Goal: Task Accomplishment & Management: Use online tool/utility

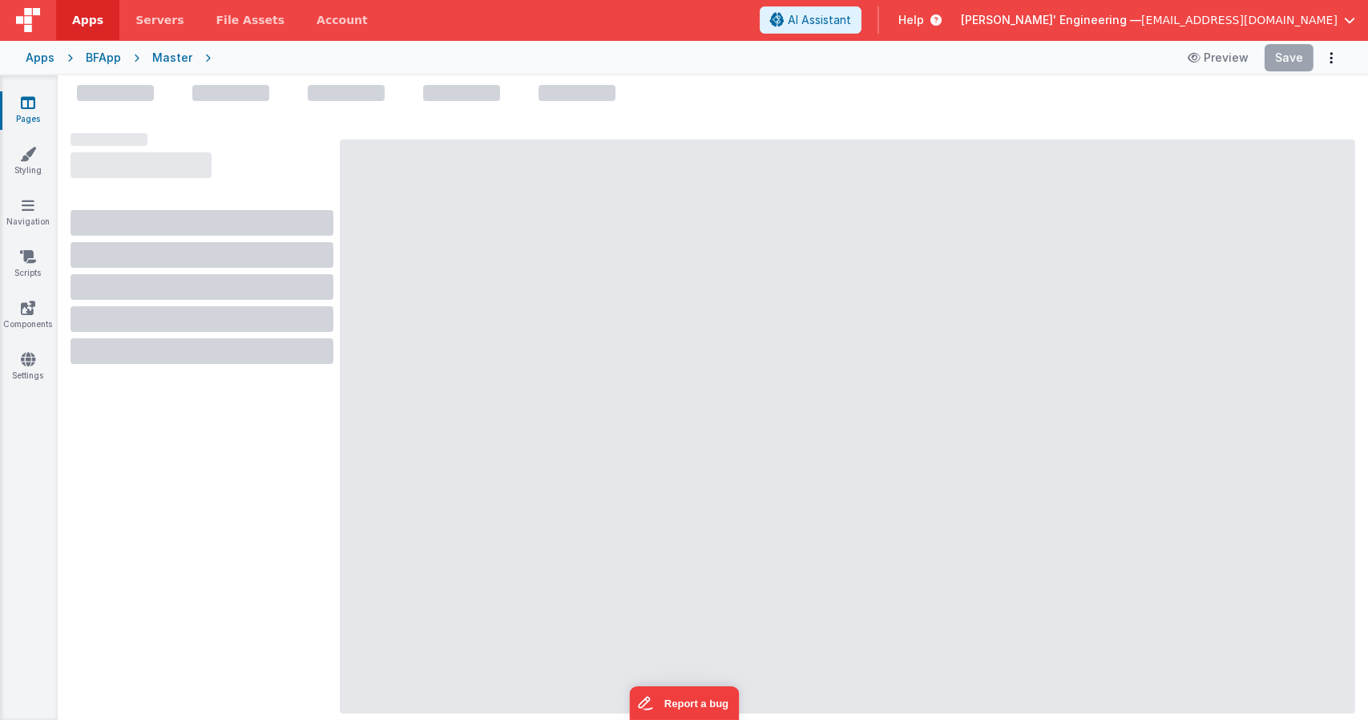
click at [586, 292] on div at bounding box center [847, 426] width 1015 height 574
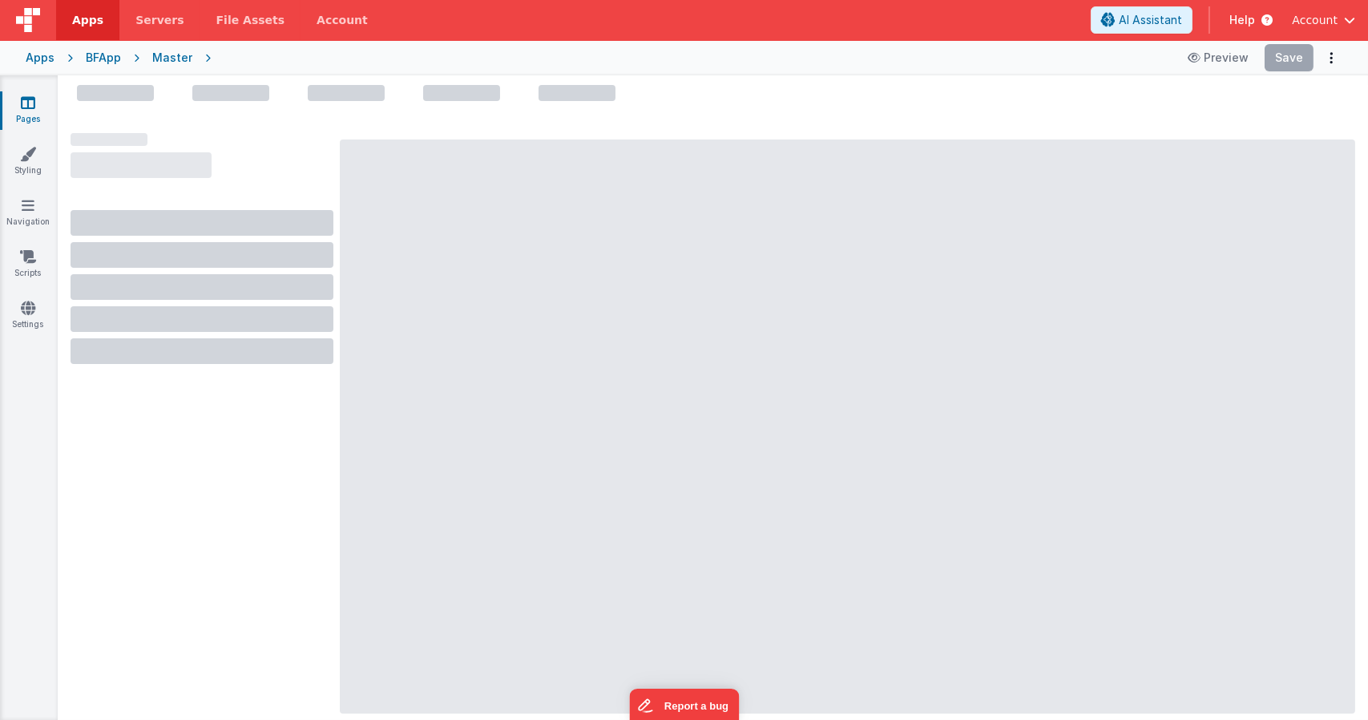
click at [502, 166] on div at bounding box center [713, 402] width 1310 height 635
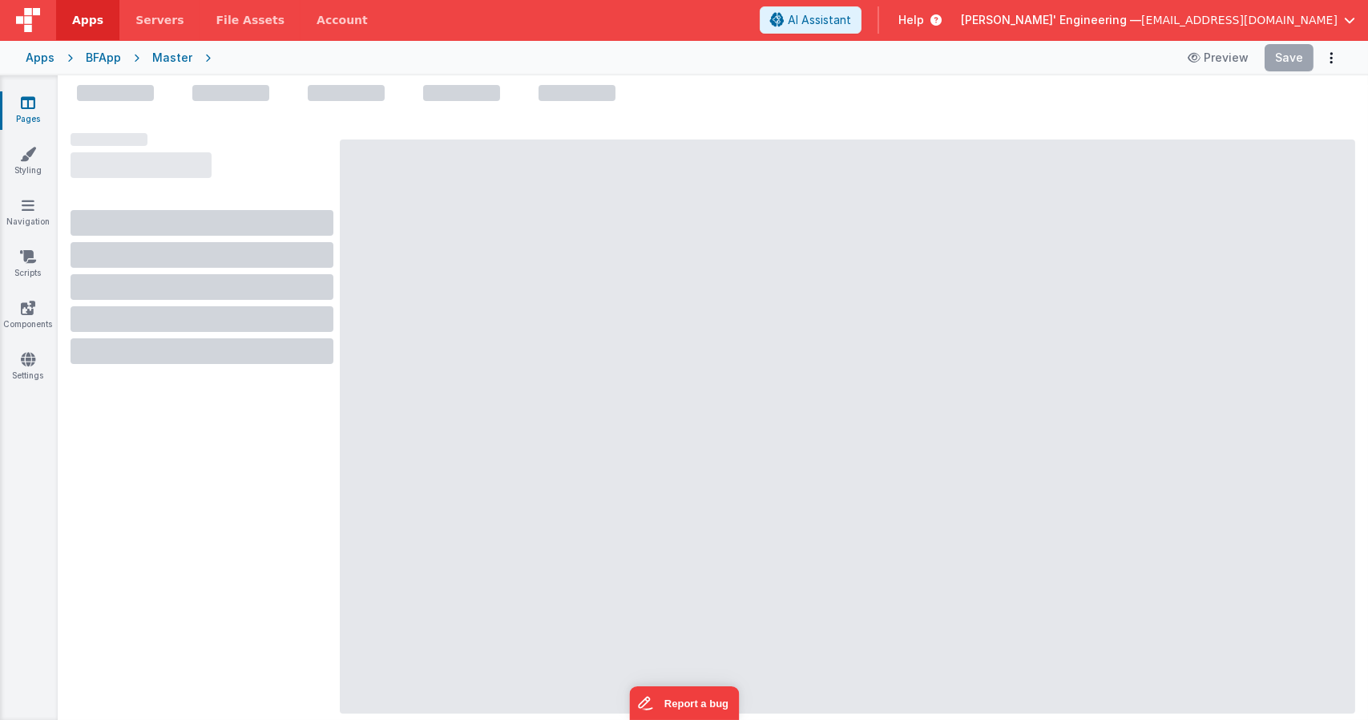
click at [685, 177] on div at bounding box center [847, 426] width 1015 height 574
click at [829, 365] on div at bounding box center [847, 426] width 1015 height 574
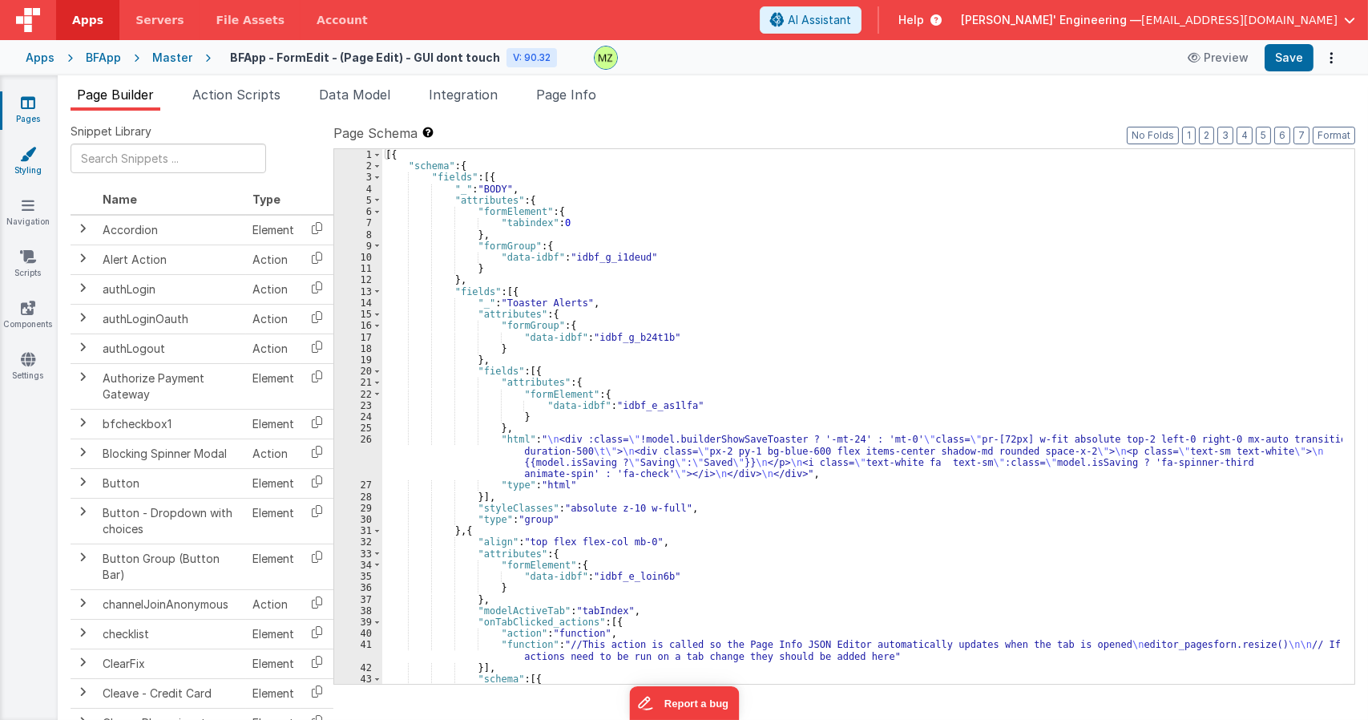
click at [38, 167] on link "Styling" at bounding box center [28, 162] width 58 height 32
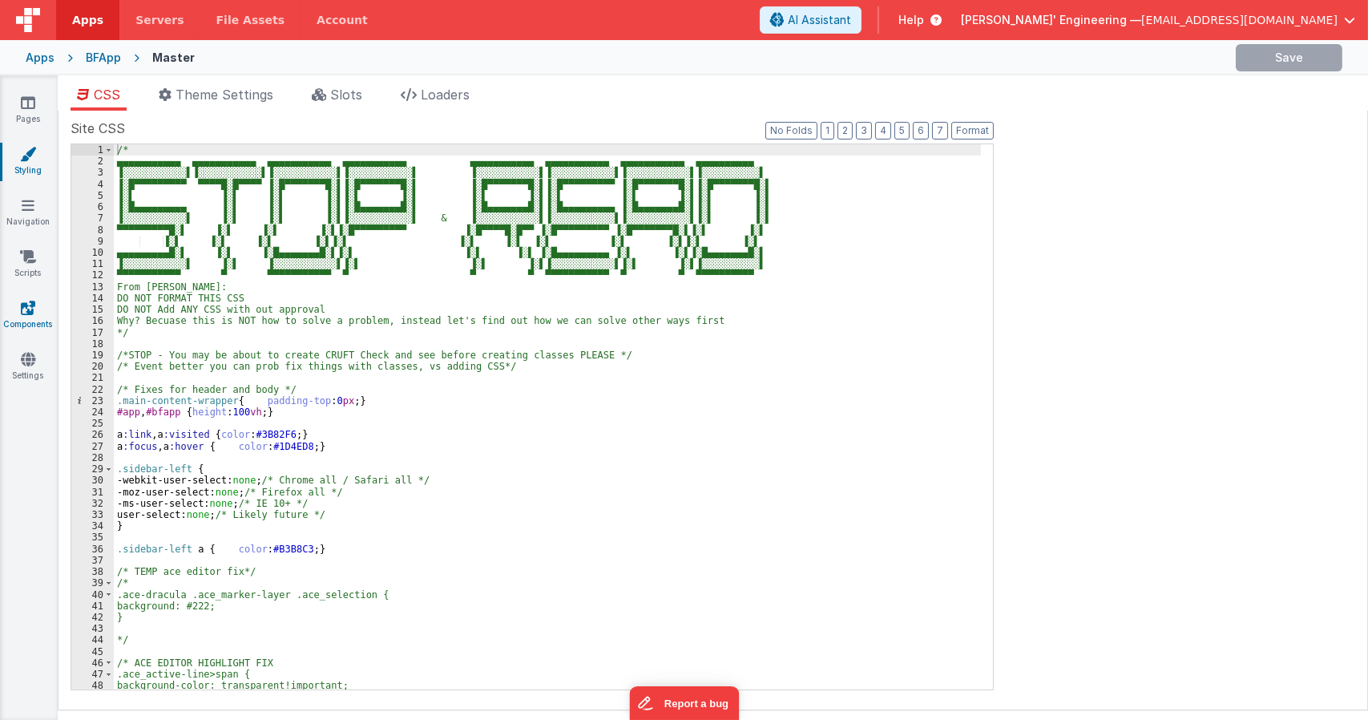
click at [35, 319] on link "Components" at bounding box center [28, 316] width 58 height 32
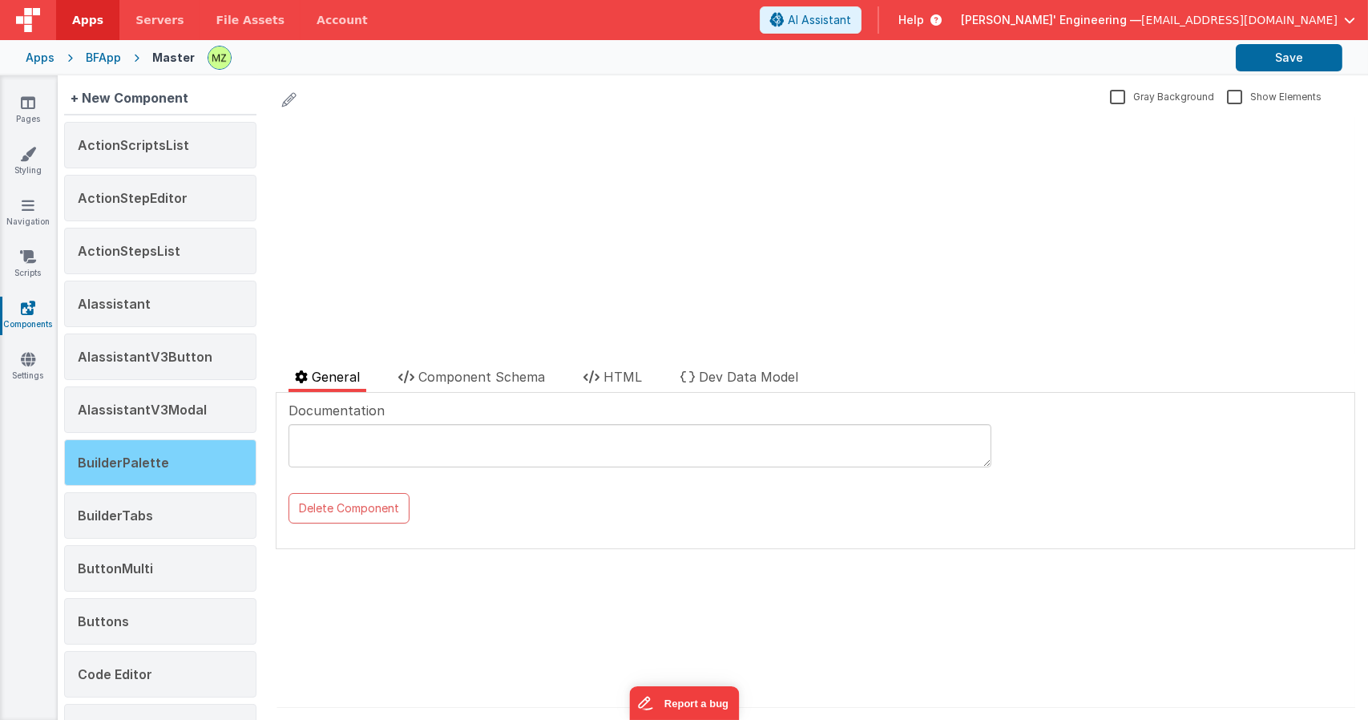
click at [171, 457] on div "BuilderPalette" at bounding box center [160, 462] width 192 height 46
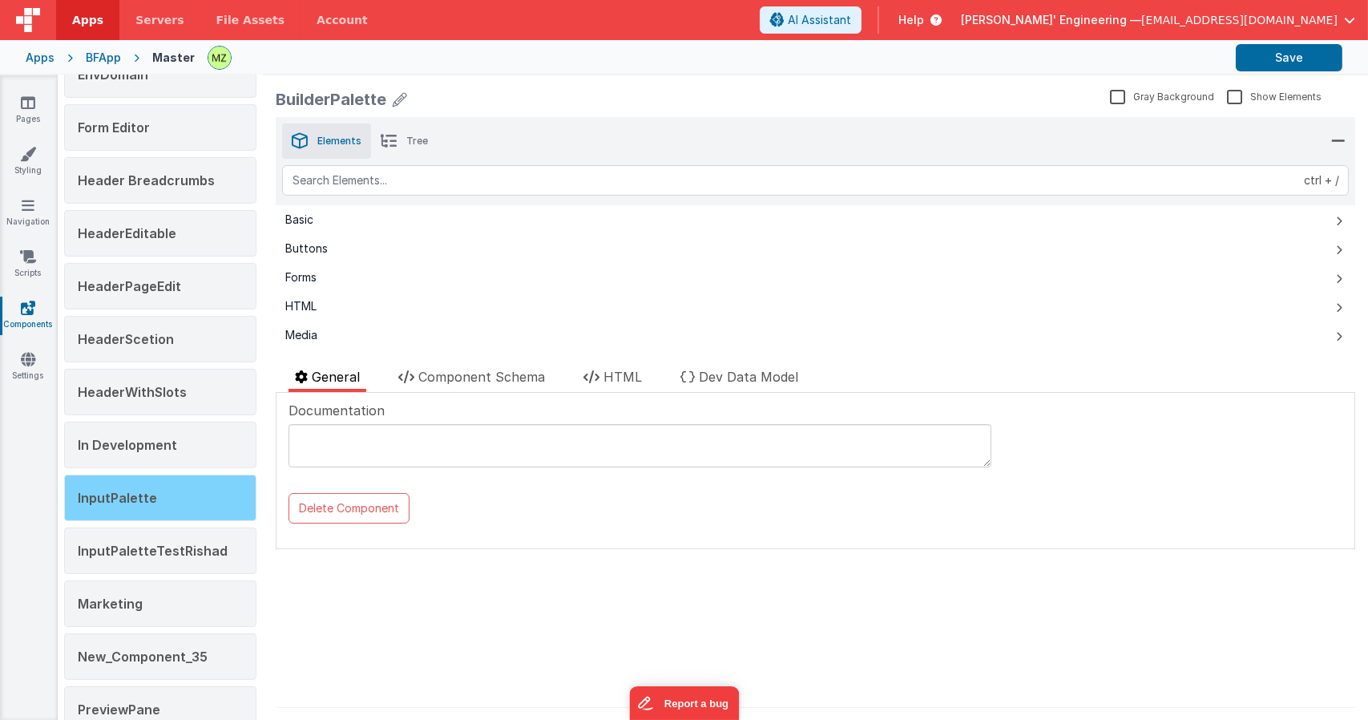
scroll to position [1122, 0]
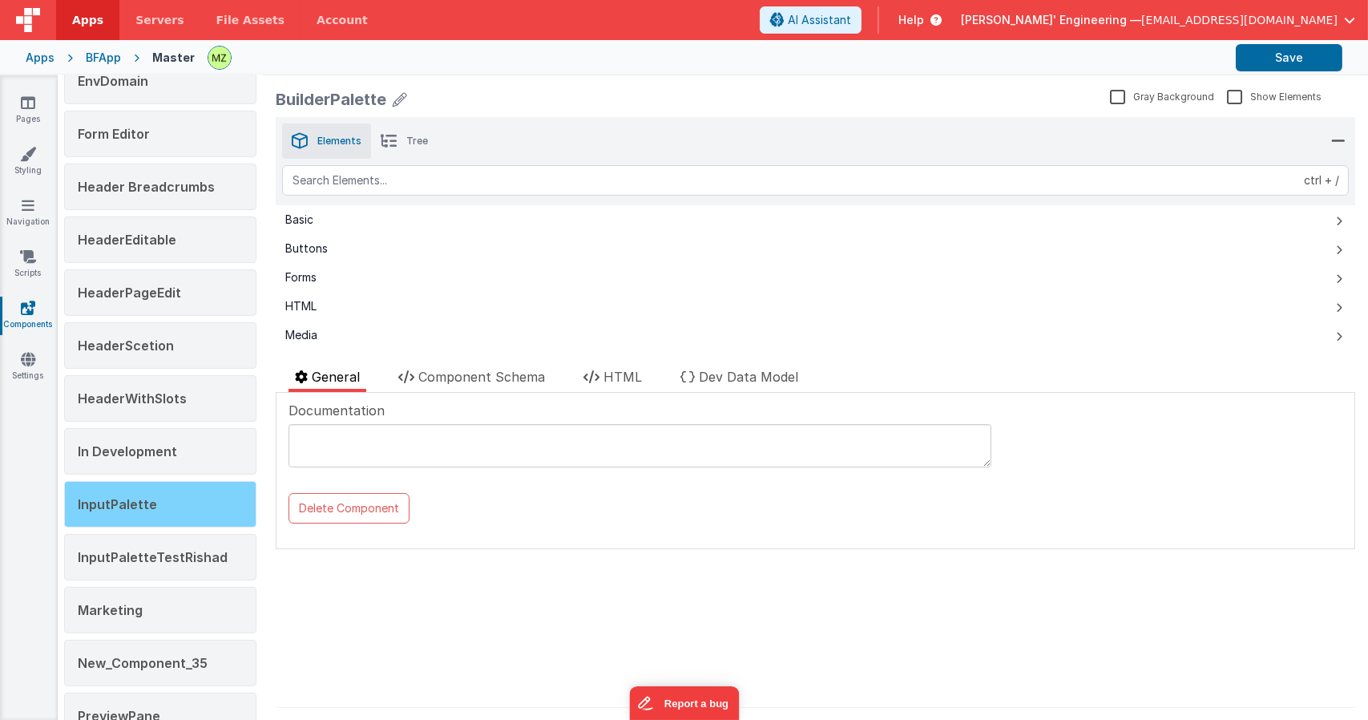
click at [159, 505] on div "InputPalette" at bounding box center [160, 504] width 192 height 46
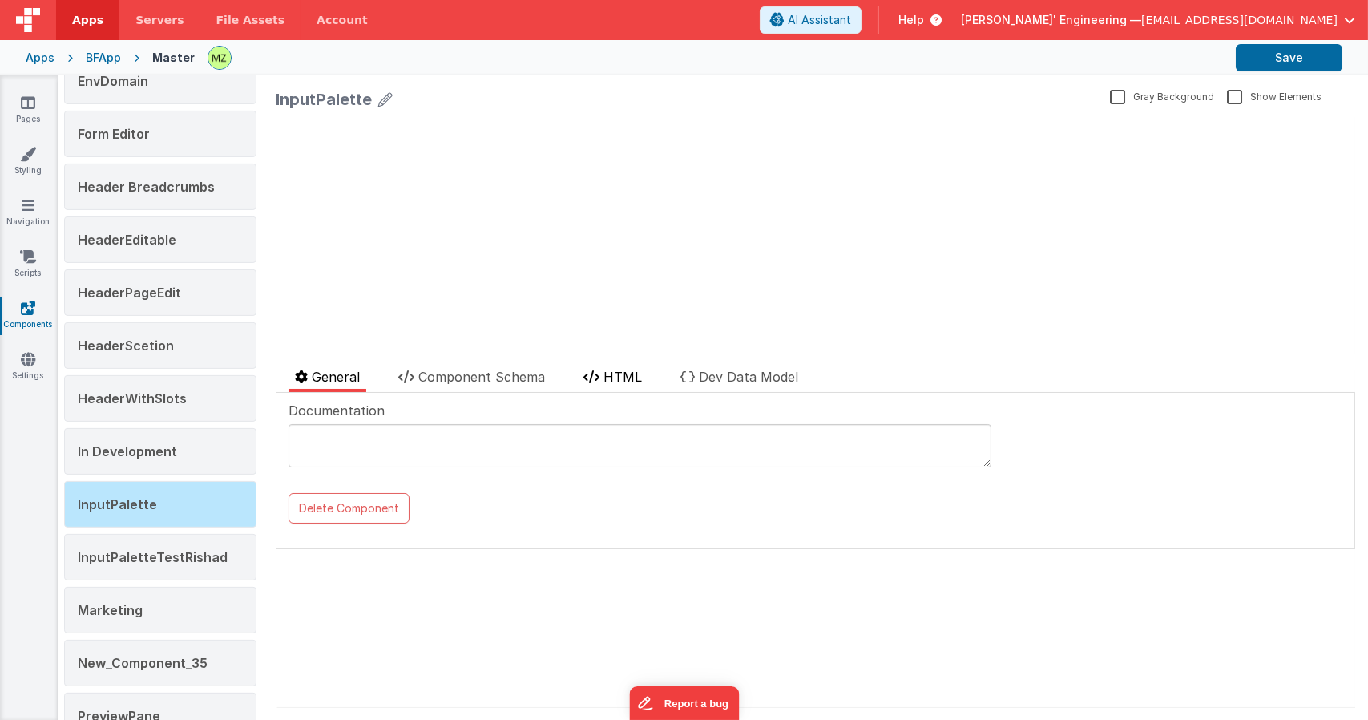
click at [623, 369] on span "HTML" at bounding box center [622, 377] width 38 height 16
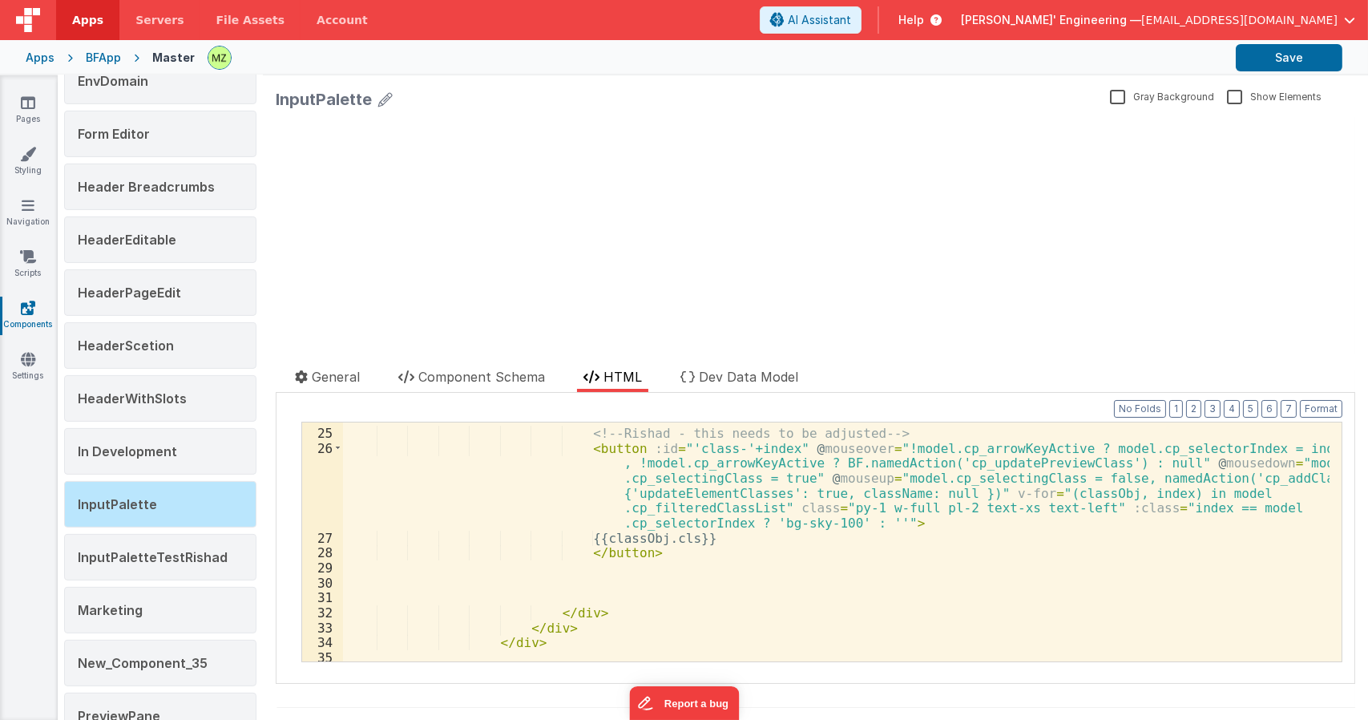
scroll to position [625, 0]
click at [1088, 482] on div "<!-- Rishad - this needs to be adjusted --> < button :id = "'class-'+index" @ m…" at bounding box center [836, 544] width 986 height 268
click at [1090, 479] on div "<!-- Rishad - this needs to be adjusted --> < button :id = "'class-'+index" @ m…" at bounding box center [836, 544] width 986 height 268
